Goal: Find specific page/section: Find specific page/section

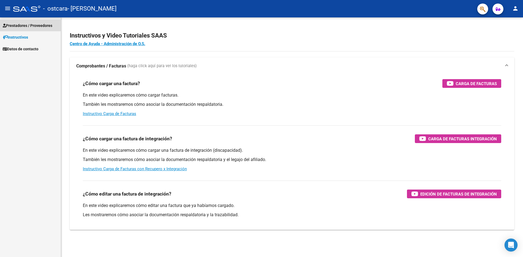
click at [42, 26] on span "Prestadores / Proveedores" at bounding box center [28, 26] width 50 height 6
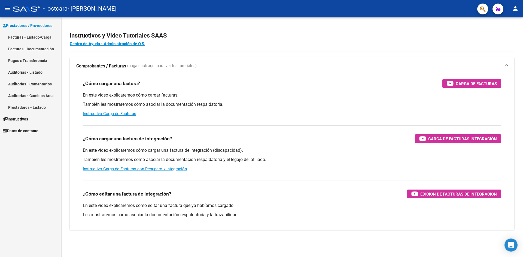
click at [41, 46] on link "Facturas - Documentación" at bounding box center [30, 49] width 61 height 12
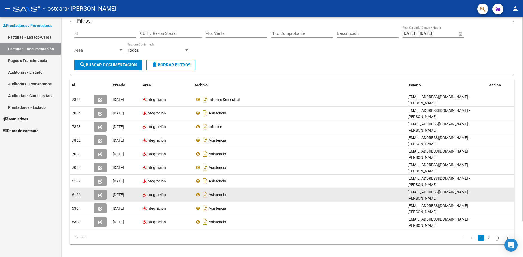
scroll to position [42, 0]
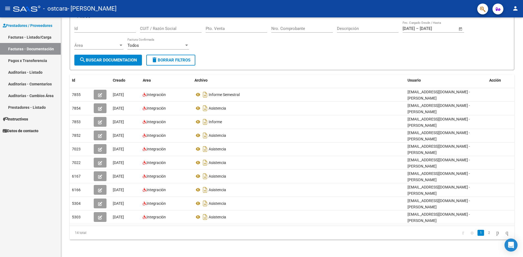
click at [29, 60] on link "Pagos x Transferencia" at bounding box center [30, 61] width 61 height 12
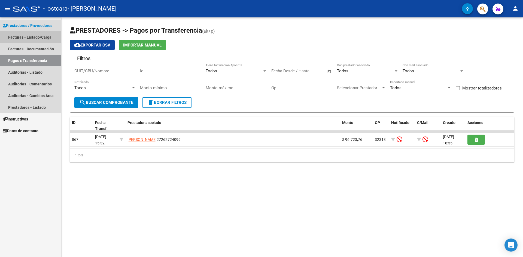
click at [35, 37] on link "Facturas - Listado/Carga" at bounding box center [30, 37] width 61 height 12
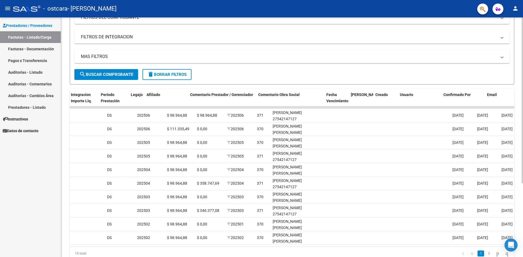
scroll to position [0, 704]
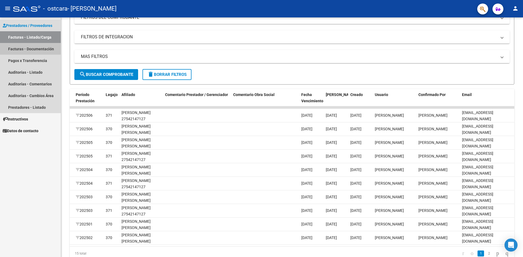
click at [26, 48] on link "Facturas - Documentación" at bounding box center [30, 49] width 61 height 12
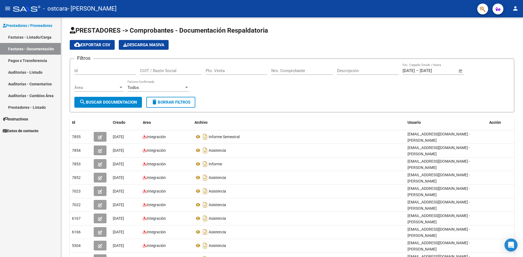
click at [29, 61] on link "Pagos x Transferencia" at bounding box center [30, 61] width 61 height 12
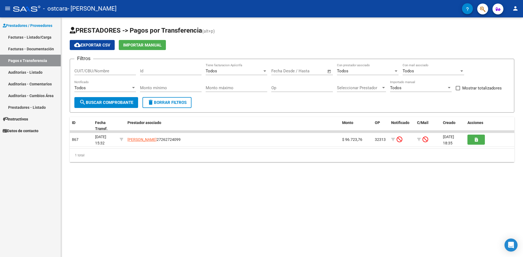
click at [38, 37] on link "Facturas - Listado/Carga" at bounding box center [30, 37] width 61 height 12
